Goal: Task Accomplishment & Management: Use online tool/utility

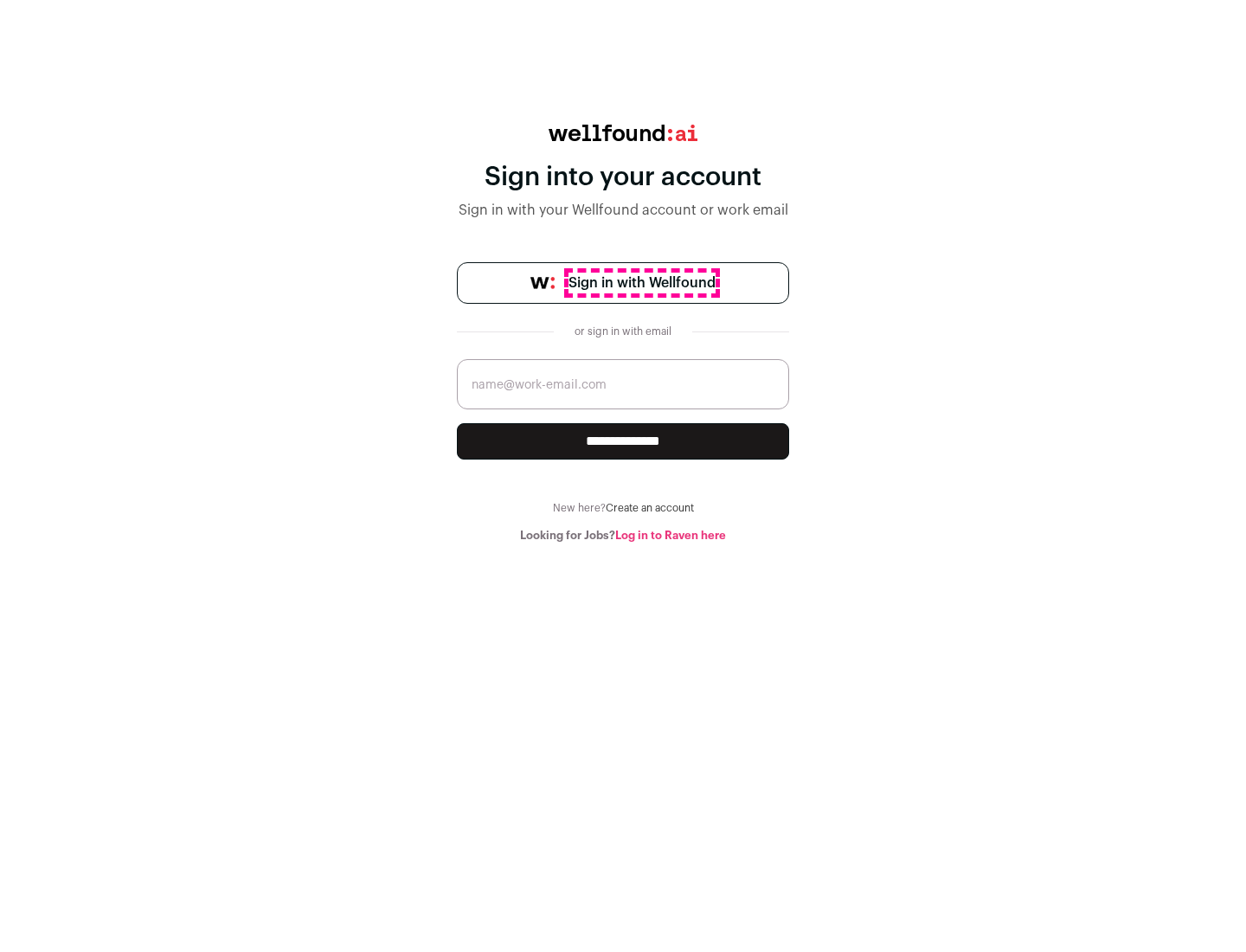
click at [641, 283] on span "Sign in with Wellfound" at bounding box center [642, 283] width 147 height 21
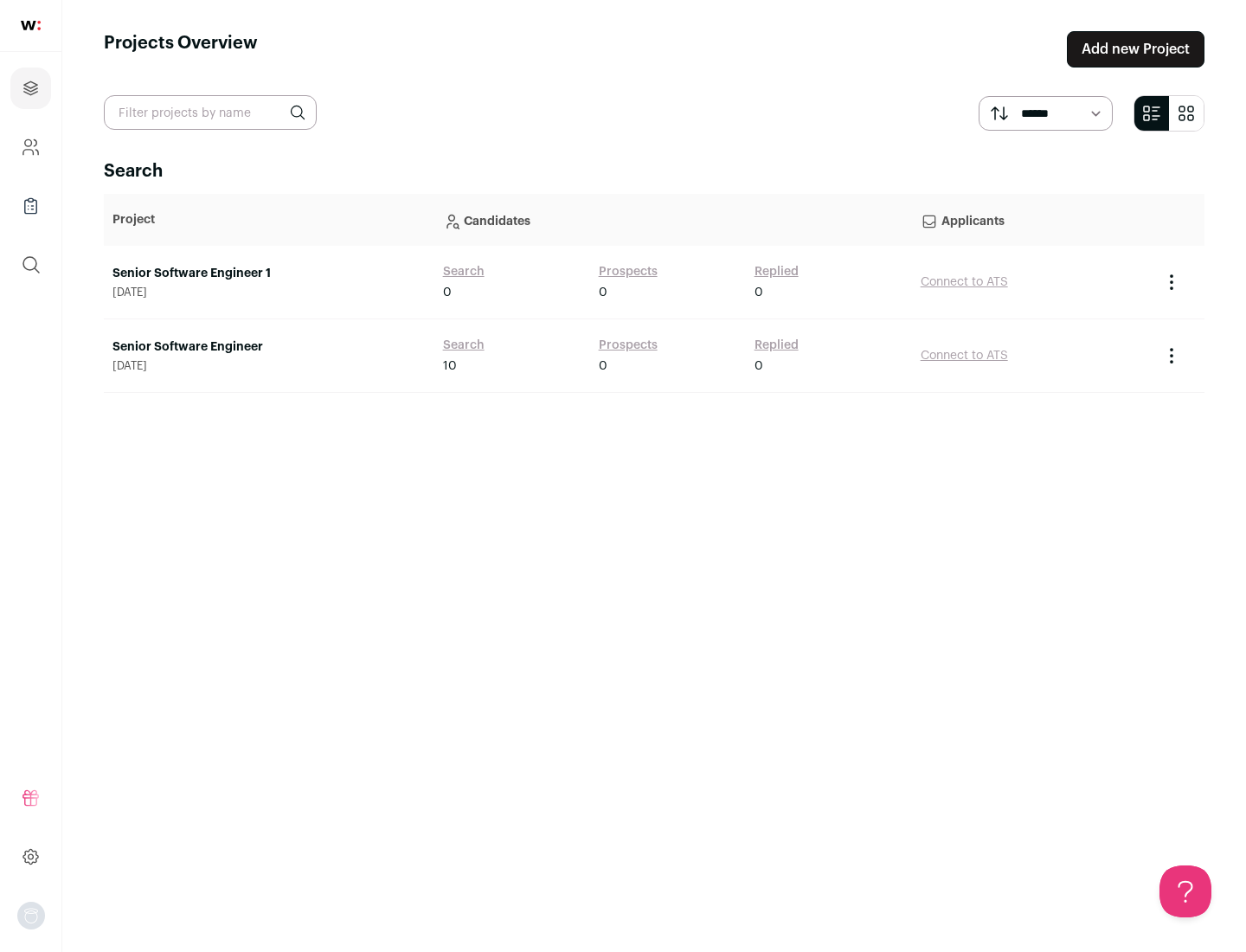
click at [269, 347] on link "Senior Software Engineer" at bounding box center [269, 346] width 314 height 17
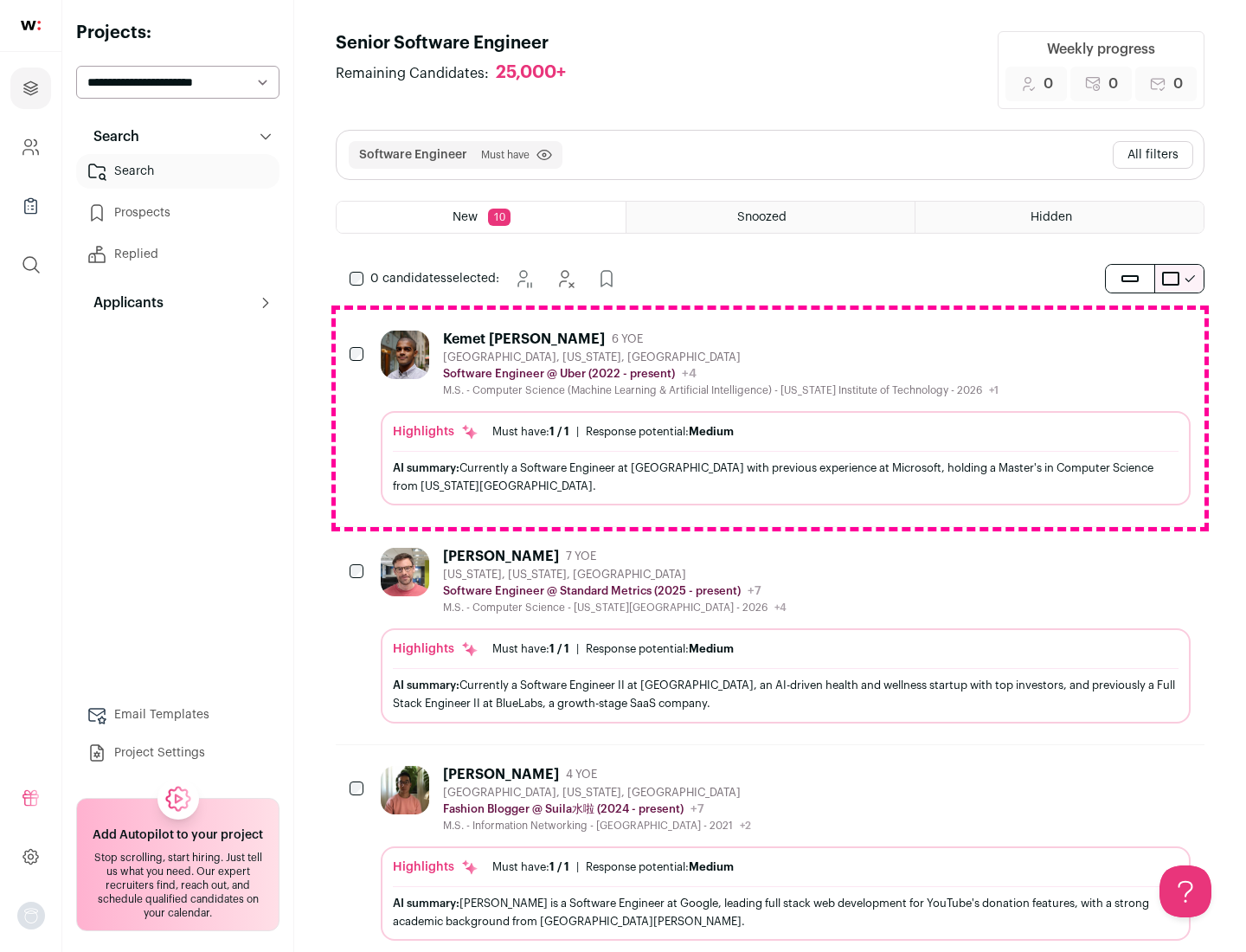
click at [770, 418] on div "Highlights Must have: 1 / 1 How many must haves have been fulfilled? | Response…" at bounding box center [786, 458] width 810 height 94
